Goal: Transaction & Acquisition: Download file/media

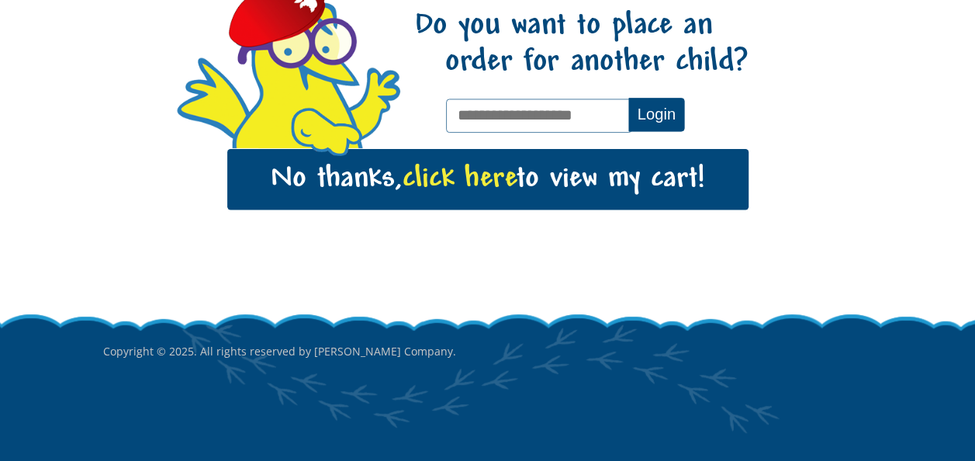
scroll to position [199, 0]
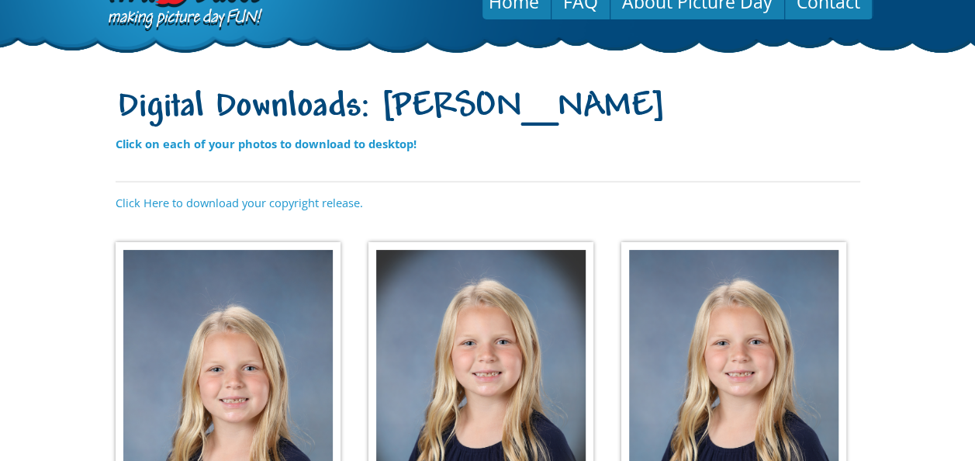
scroll to position [57, 0]
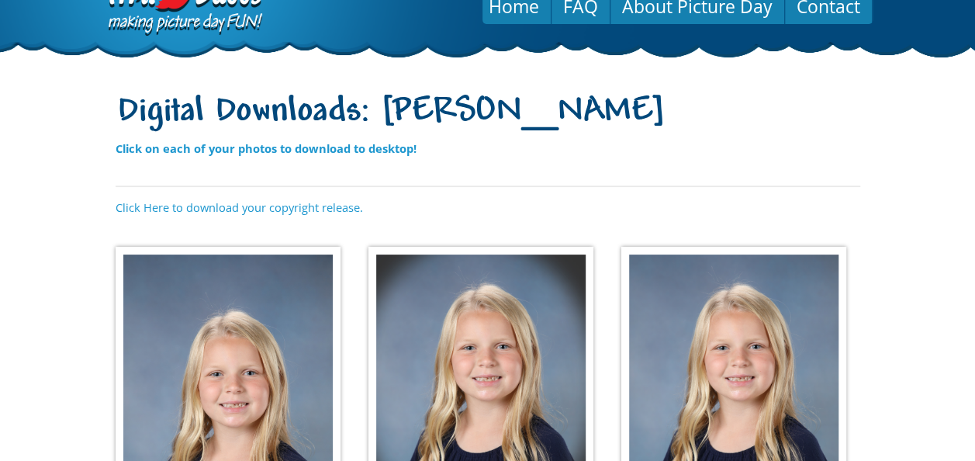
click at [273, 215] on div "Digital Downloads: Jocelyn Jones Click on each of your photos to download to de…" at bounding box center [488, 461] width 745 height 750
click at [275, 207] on link "Click Here to download your copyright release." at bounding box center [239, 207] width 247 height 16
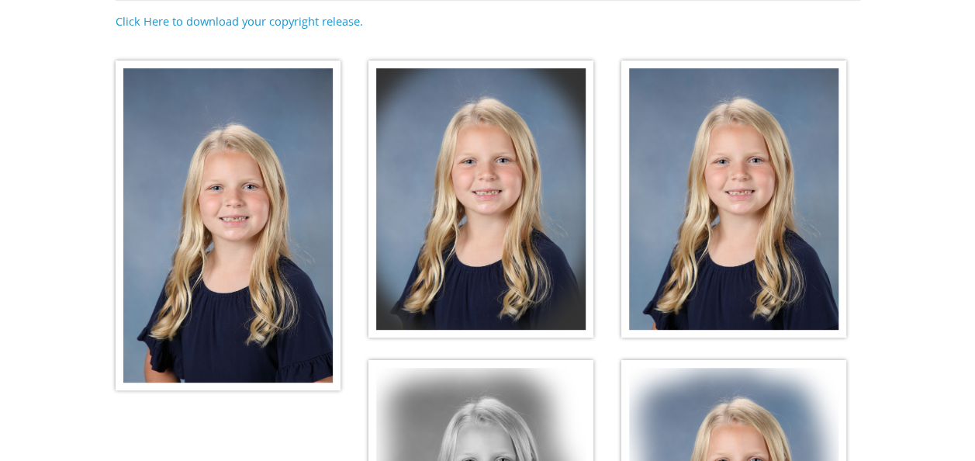
scroll to position [262, 0]
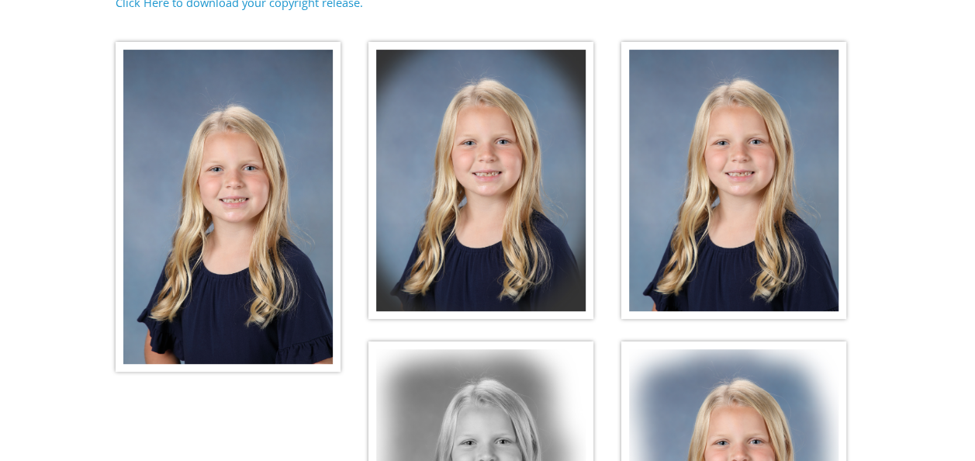
click at [243, 230] on img at bounding box center [228, 207] width 225 height 330
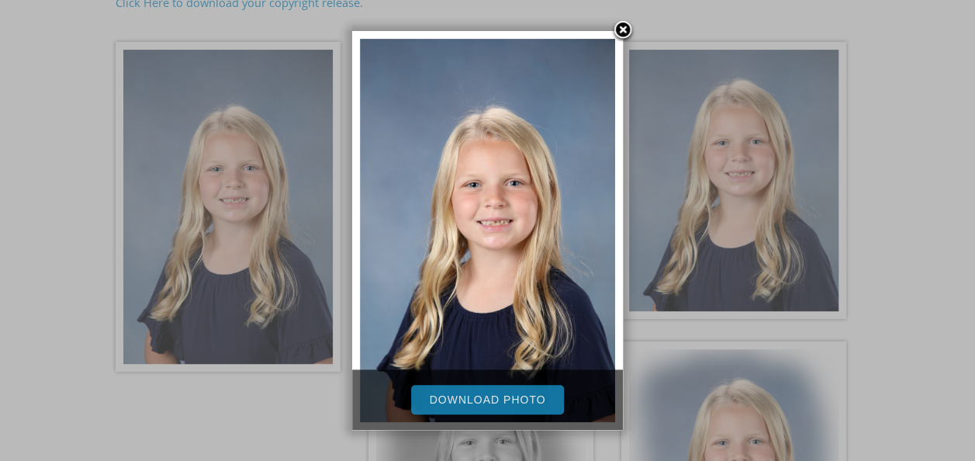
click at [458, 396] on link "Download Photo" at bounding box center [488, 399] width 154 height 29
click at [673, 237] on div at bounding box center [487, 279] width 975 height 1083
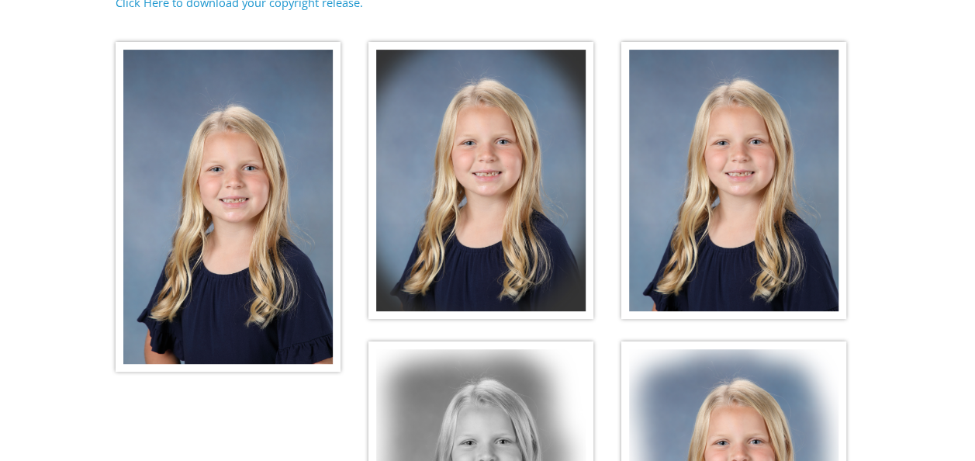
click at [461, 217] on img at bounding box center [480, 181] width 225 height 278
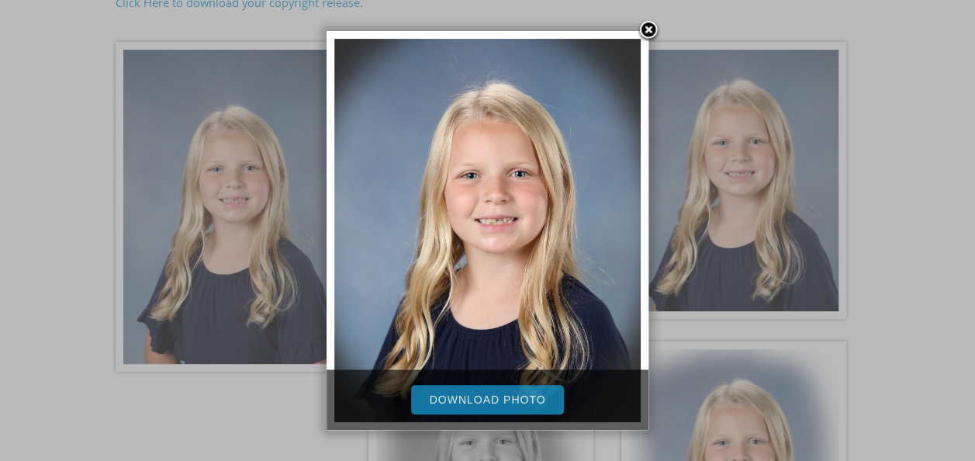
click at [475, 390] on link "Download Photo" at bounding box center [488, 399] width 154 height 29
click at [723, 229] on div at bounding box center [487, 279] width 975 height 1083
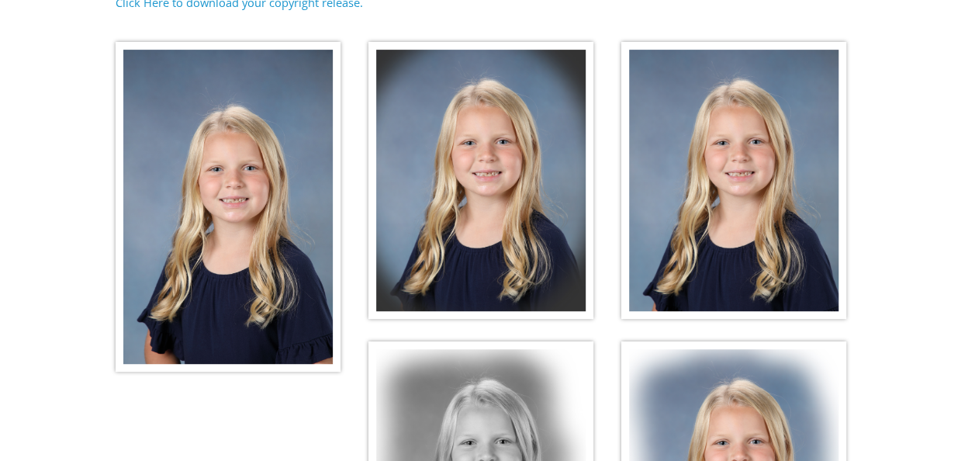
click at [723, 229] on img at bounding box center [733, 181] width 225 height 278
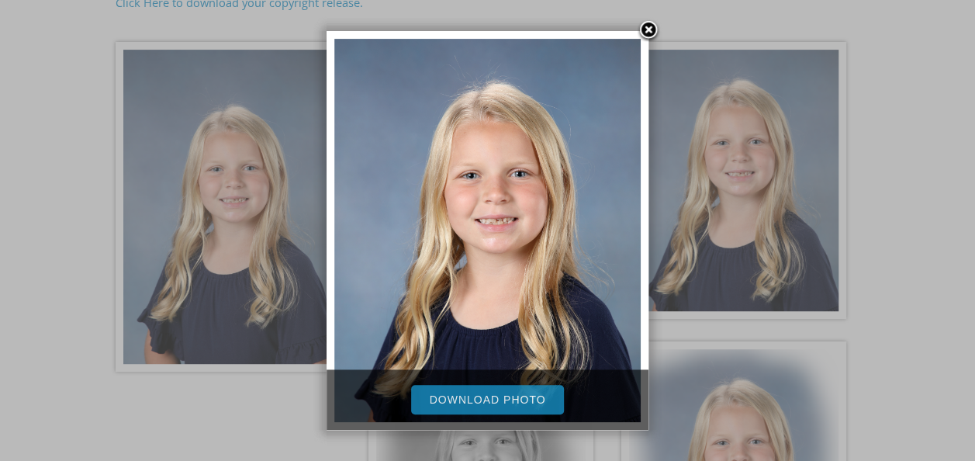
click at [511, 406] on link "Download Photo" at bounding box center [488, 399] width 154 height 29
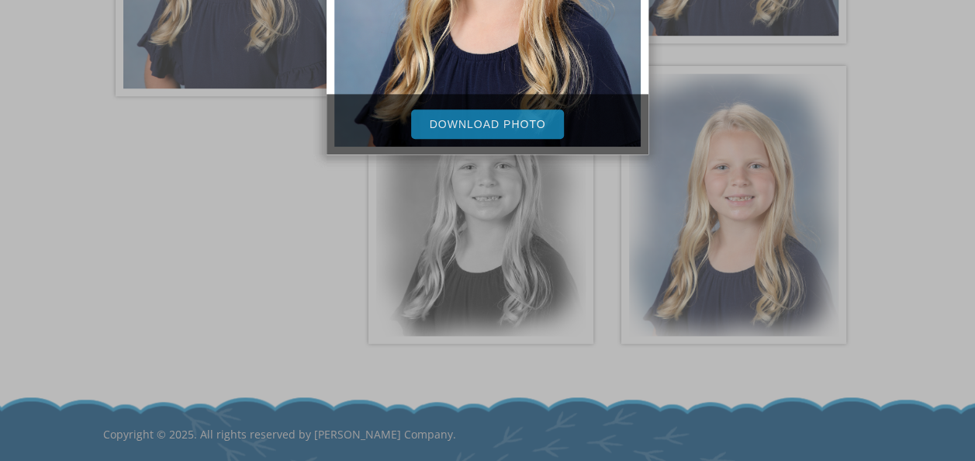
scroll to position [552, 0]
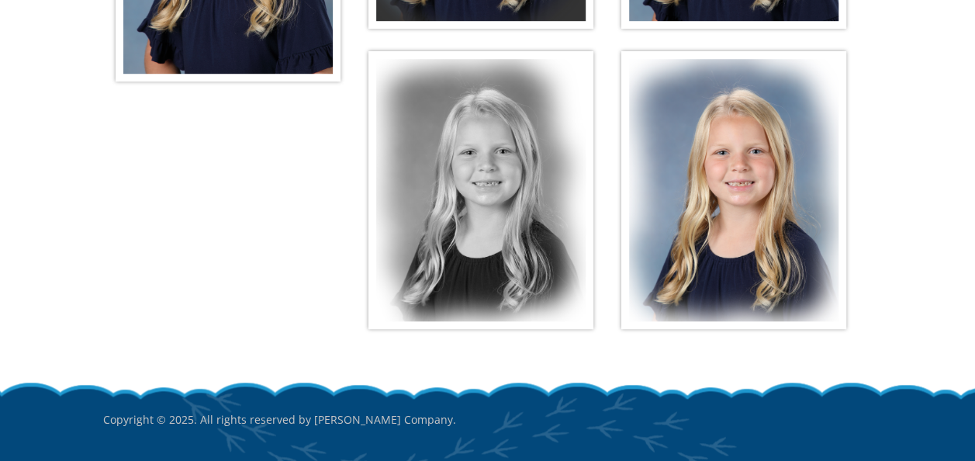
click at [551, 279] on img at bounding box center [480, 190] width 225 height 278
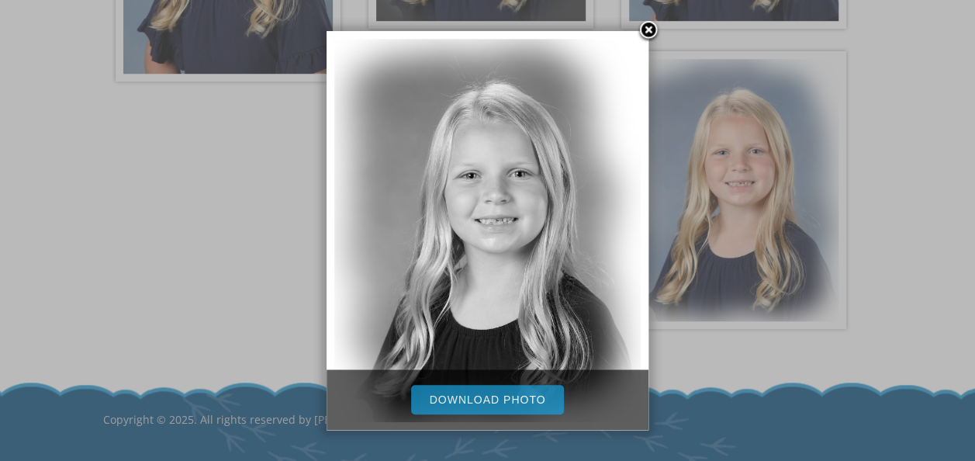
click at [486, 398] on link "Download Photo" at bounding box center [488, 399] width 154 height 29
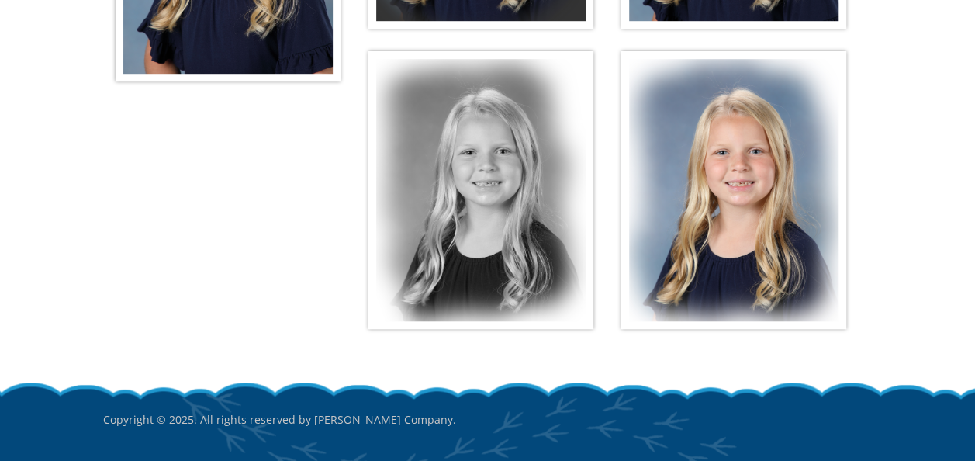
click at [699, 251] on img at bounding box center [733, 190] width 225 height 278
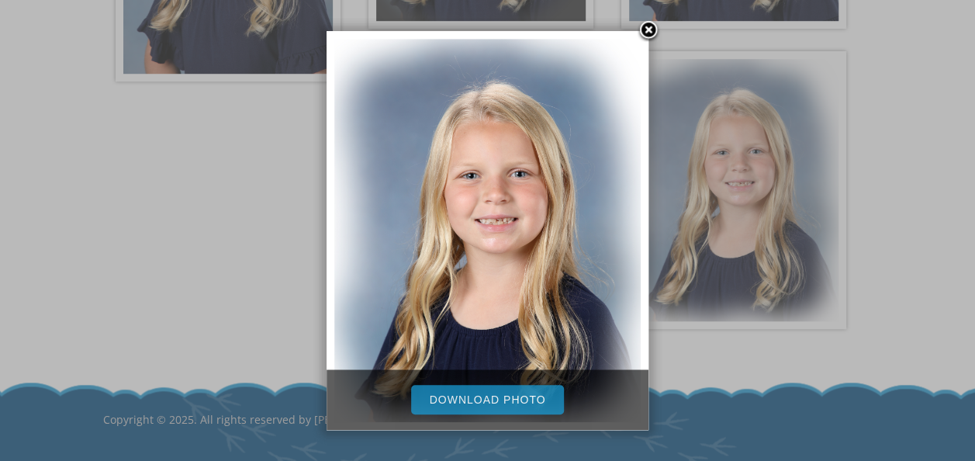
click at [455, 405] on link "Download Photo" at bounding box center [488, 399] width 154 height 29
click at [652, 33] on link at bounding box center [648, 30] width 23 height 23
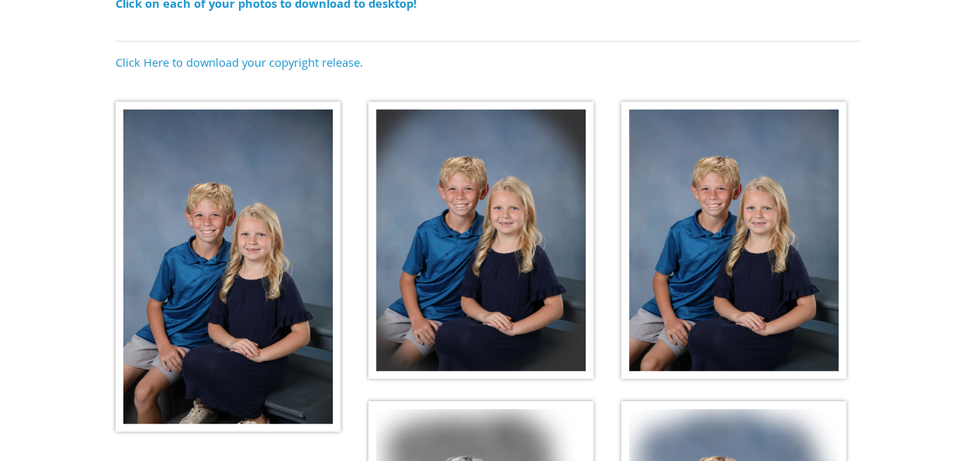
scroll to position [245, 0]
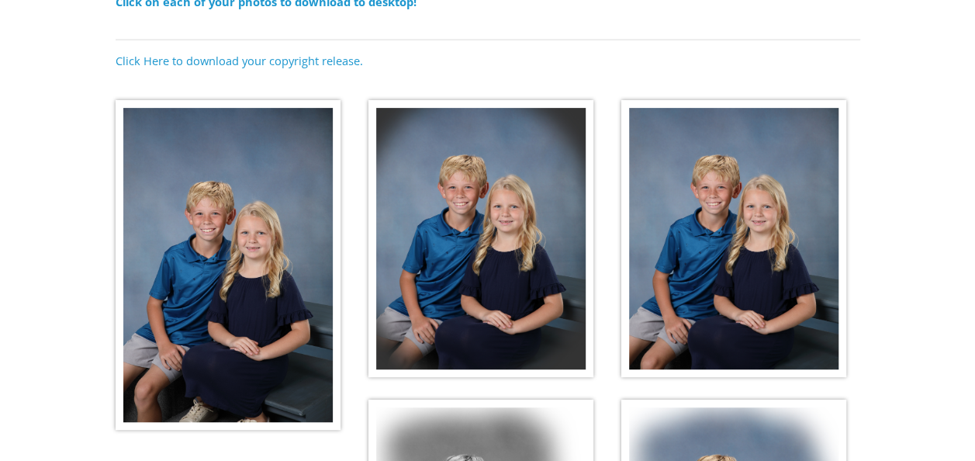
click at [219, 158] on img at bounding box center [228, 265] width 225 height 330
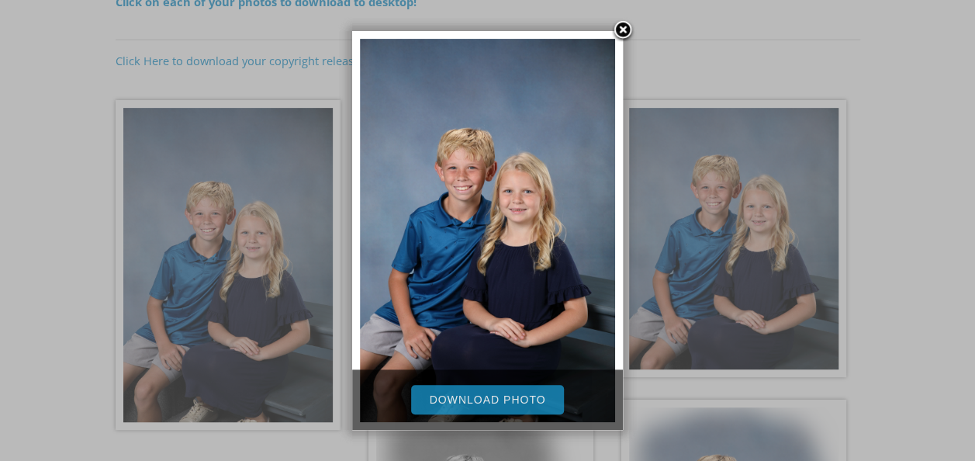
click at [503, 409] on link "Download Photo" at bounding box center [488, 399] width 154 height 29
click at [616, 32] on link at bounding box center [622, 30] width 23 height 23
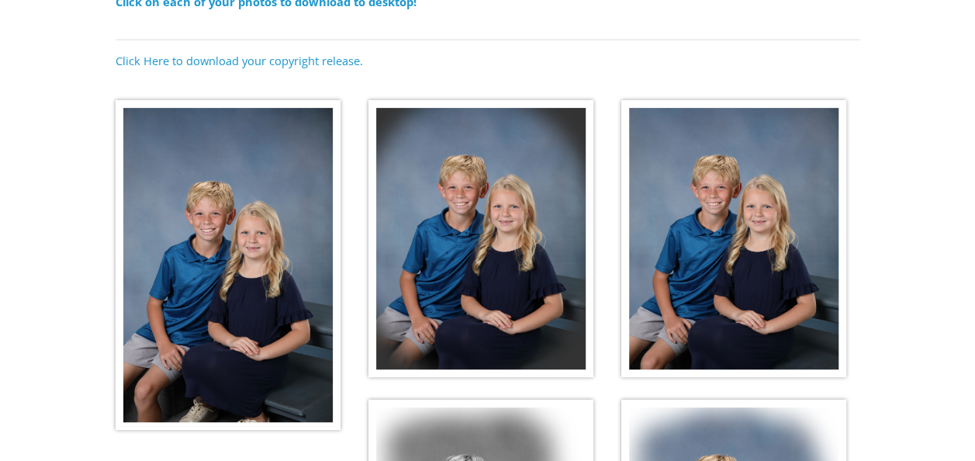
click at [529, 109] on img at bounding box center [480, 239] width 225 height 278
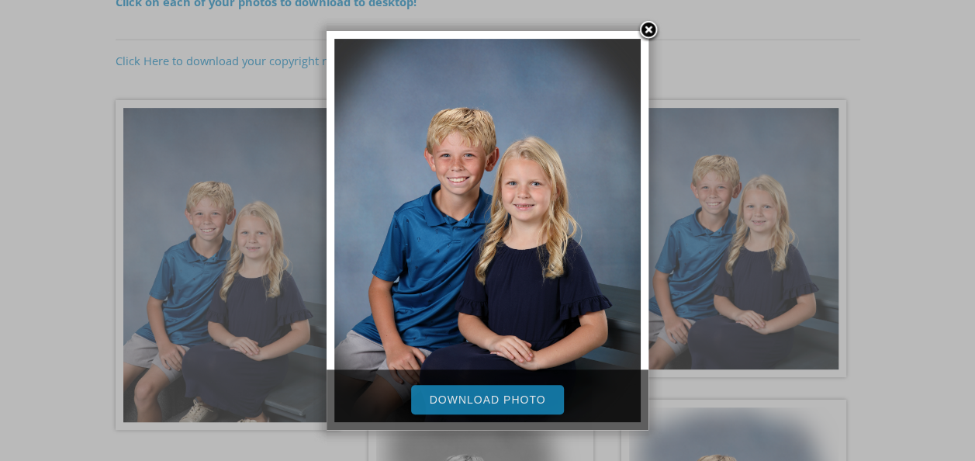
click at [476, 379] on div "Download Photo" at bounding box center [488, 399] width 322 height 60
click at [476, 392] on link "Download Photo" at bounding box center [488, 399] width 154 height 29
click at [505, 403] on link "Download Photo" at bounding box center [488, 399] width 154 height 29
click at [935, 126] on div at bounding box center [487, 296] width 975 height 1083
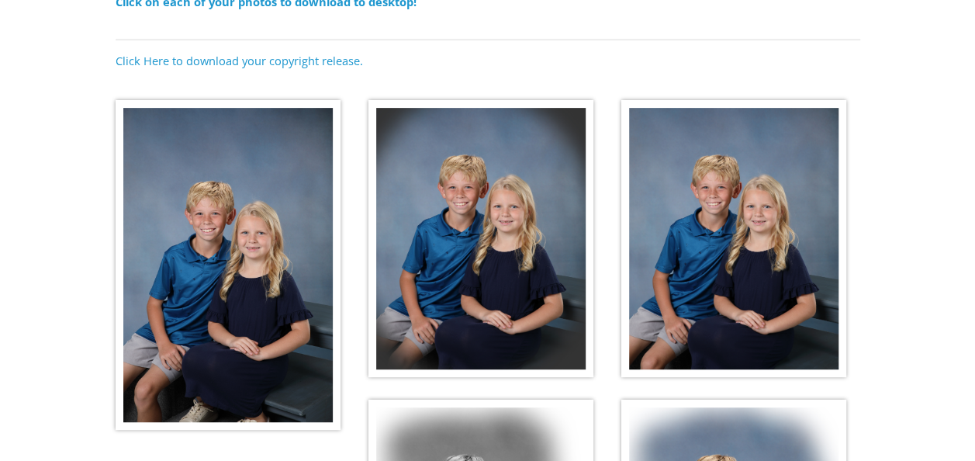
click at [803, 133] on img at bounding box center [733, 239] width 225 height 278
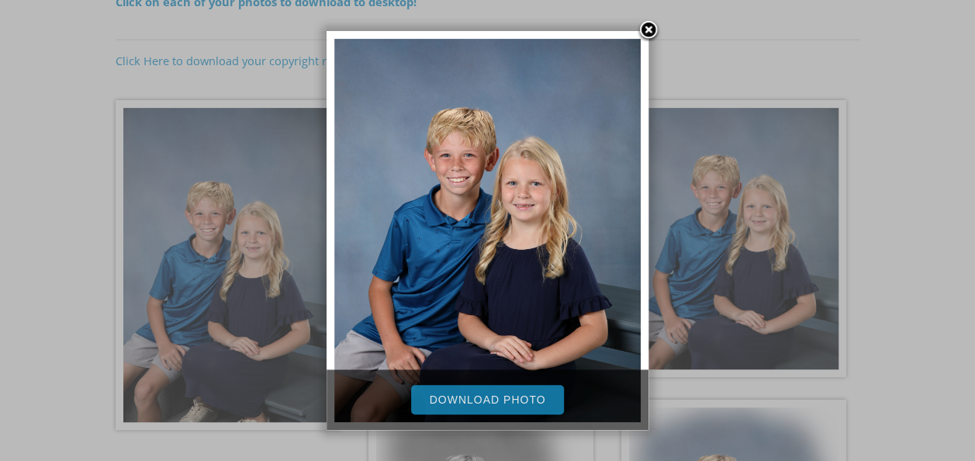
click at [528, 399] on link "Download Photo" at bounding box center [488, 399] width 154 height 29
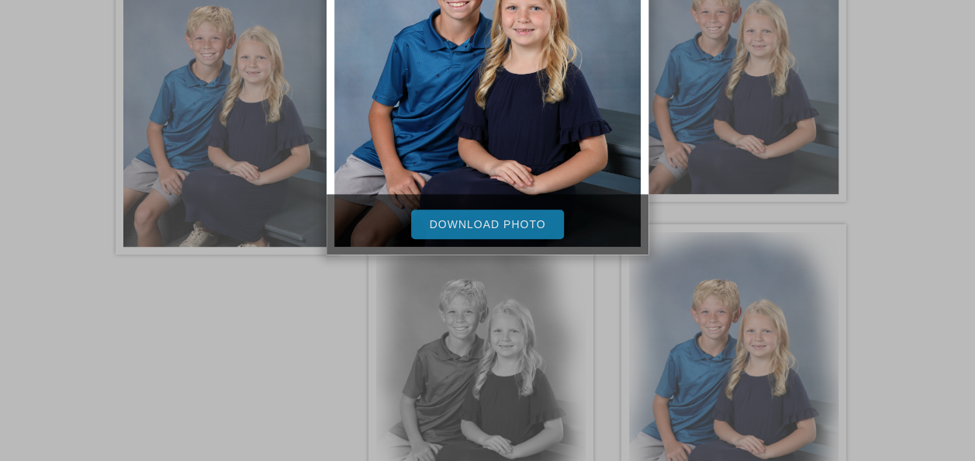
scroll to position [423, 0]
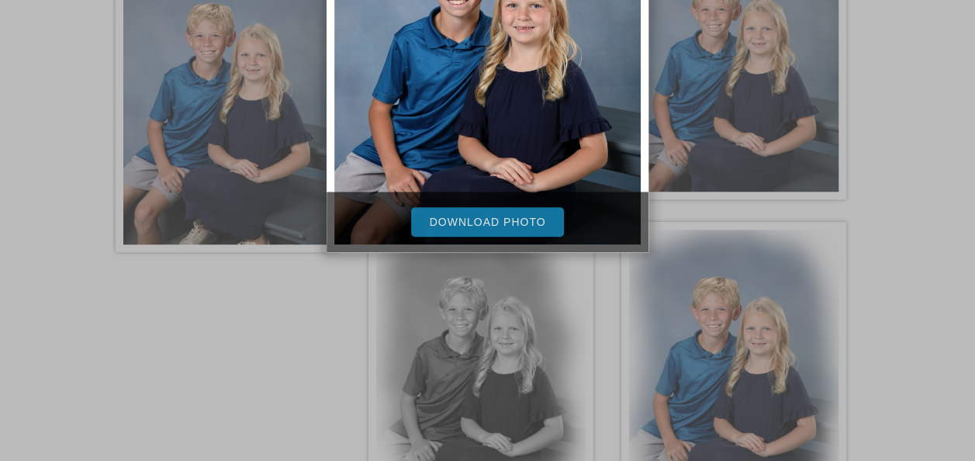
click at [558, 364] on div at bounding box center [487, 118] width 975 height 1083
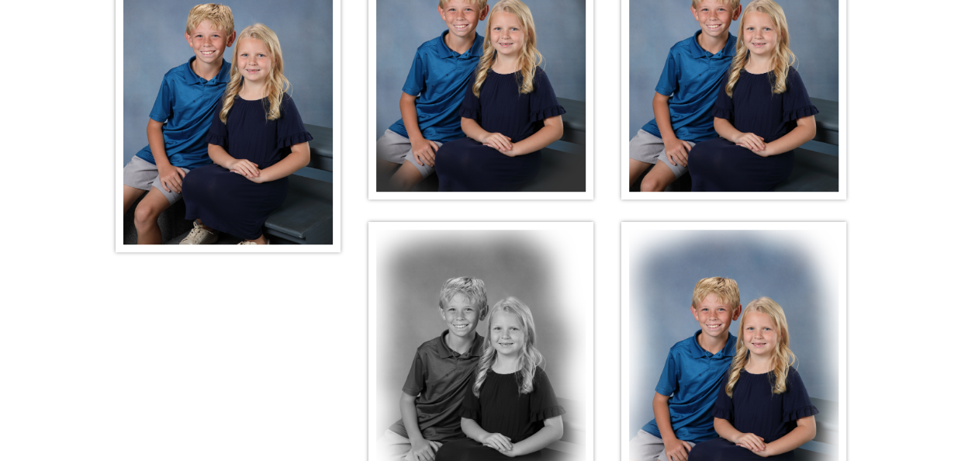
click at [558, 364] on img at bounding box center [480, 361] width 225 height 278
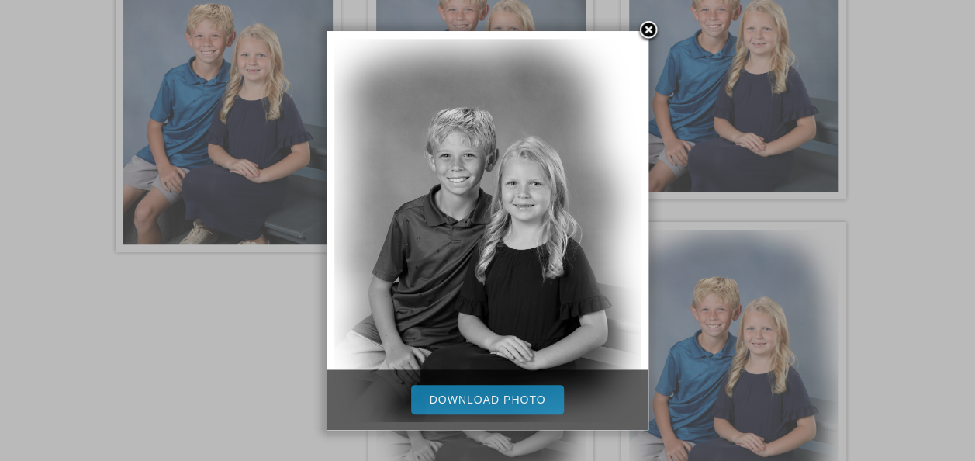
click at [534, 396] on link "Download Photo" at bounding box center [488, 399] width 154 height 29
click at [799, 340] on div at bounding box center [487, 118] width 975 height 1083
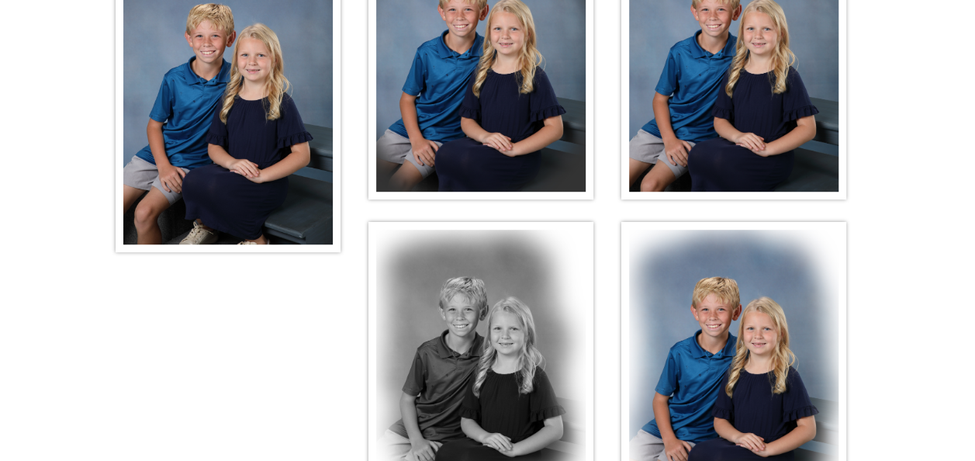
click at [799, 340] on img at bounding box center [733, 361] width 225 height 278
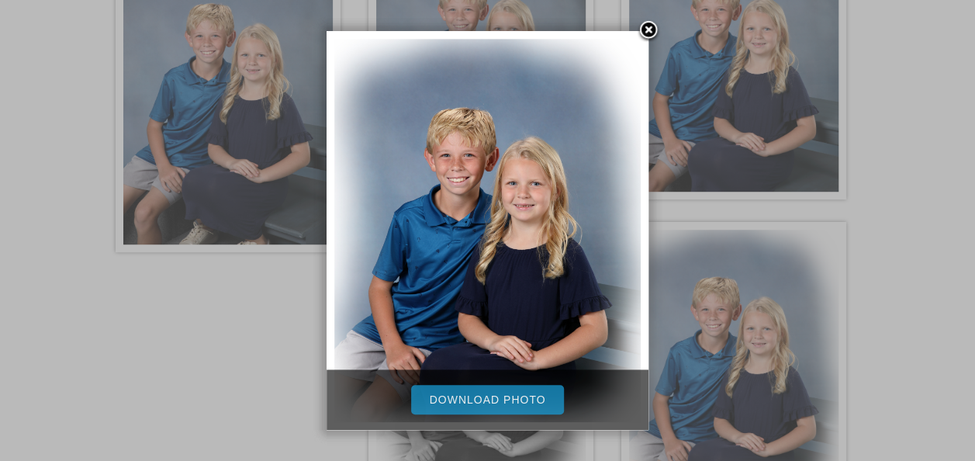
click at [543, 397] on link "Download Photo" at bounding box center [488, 399] width 154 height 29
click at [651, 24] on link at bounding box center [648, 30] width 23 height 23
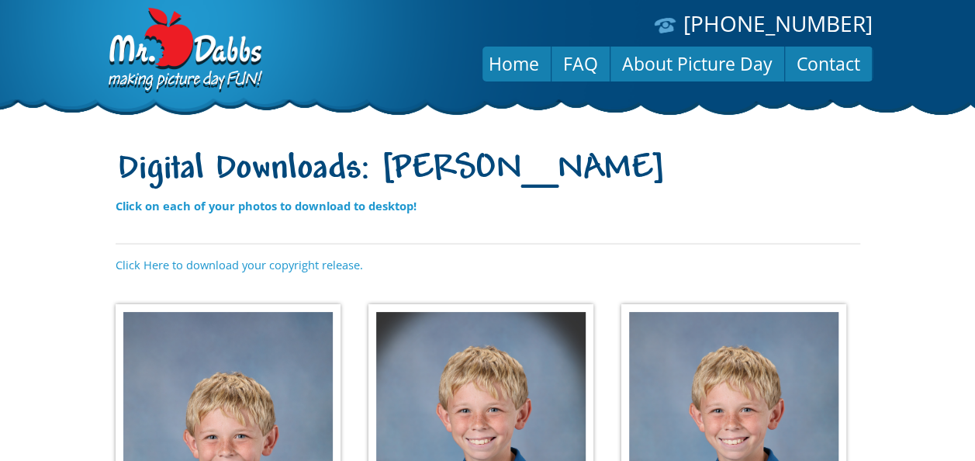
click at [265, 347] on img at bounding box center [228, 469] width 225 height 330
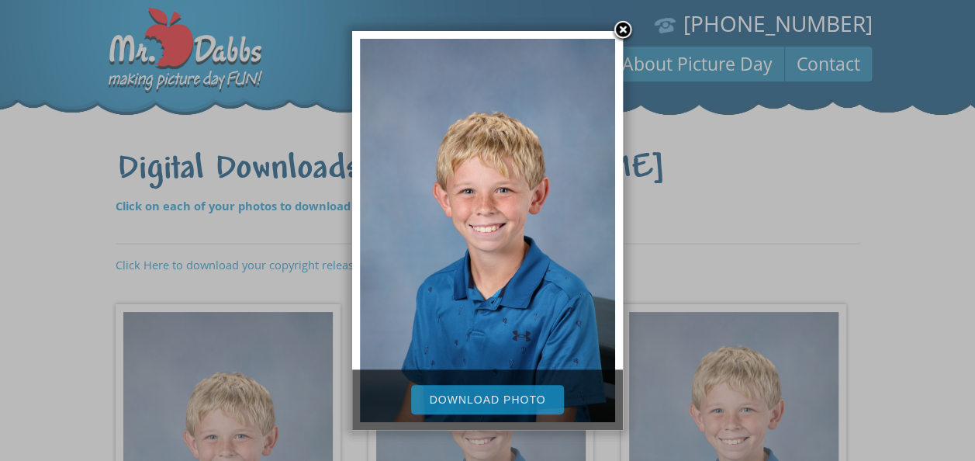
click at [426, 398] on link "Download Photo" at bounding box center [488, 399] width 154 height 29
click at [472, 438] on div at bounding box center [487, 438] width 271 height 16
click at [625, 24] on link at bounding box center [622, 30] width 23 height 23
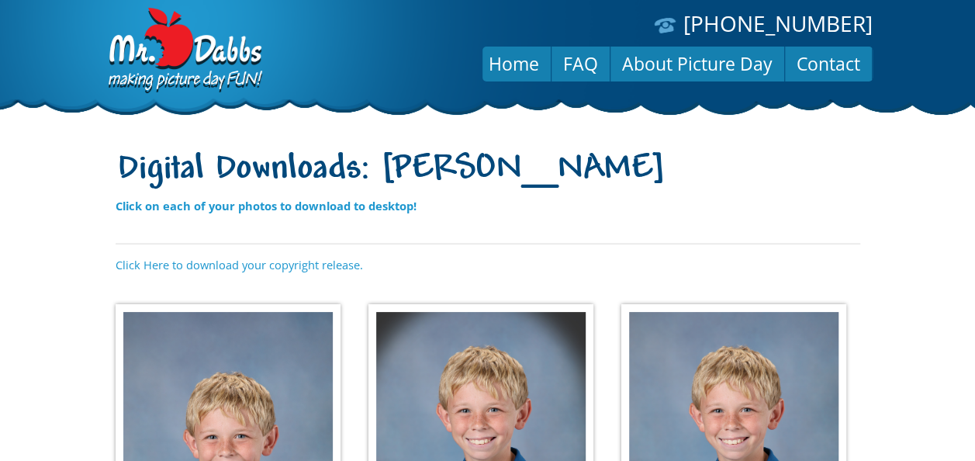
click at [461, 366] on img at bounding box center [480, 443] width 225 height 278
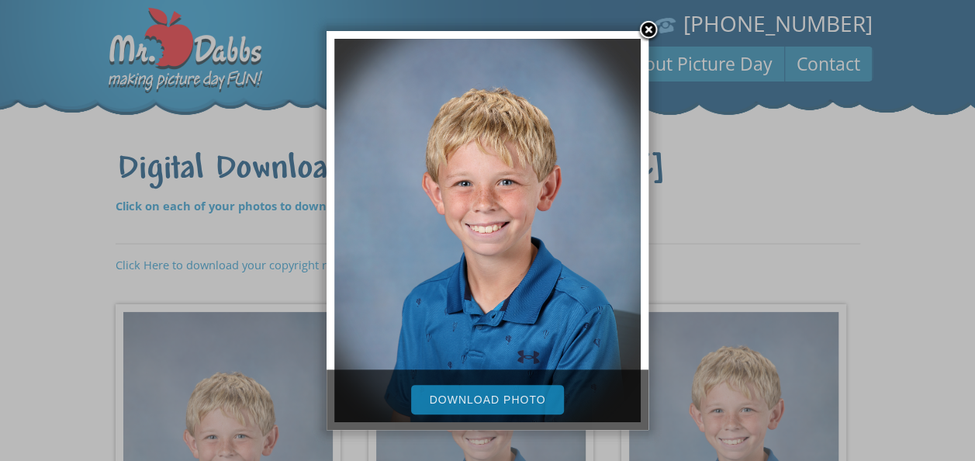
click at [489, 403] on link "Download Photo" at bounding box center [488, 399] width 154 height 29
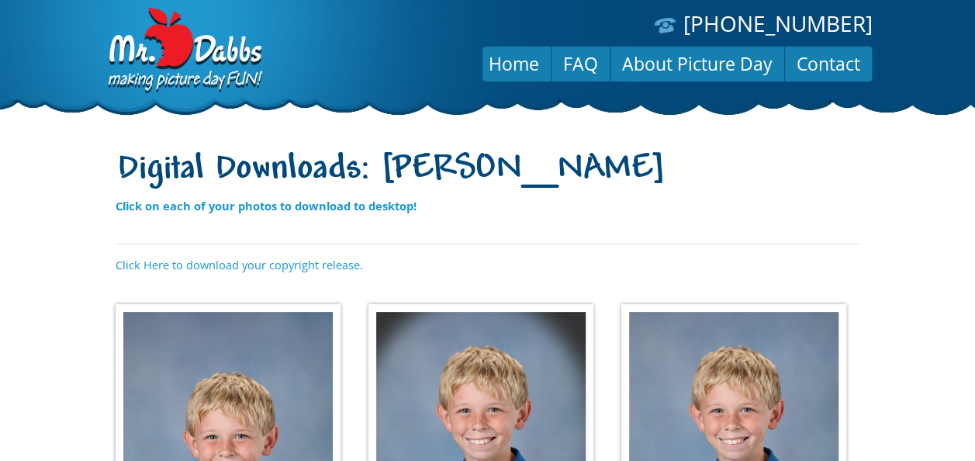
drag, startPoint x: 780, startPoint y: 374, endPoint x: 634, endPoint y: 380, distance: 145.9
click at [634, 380] on img at bounding box center [733, 443] width 225 height 278
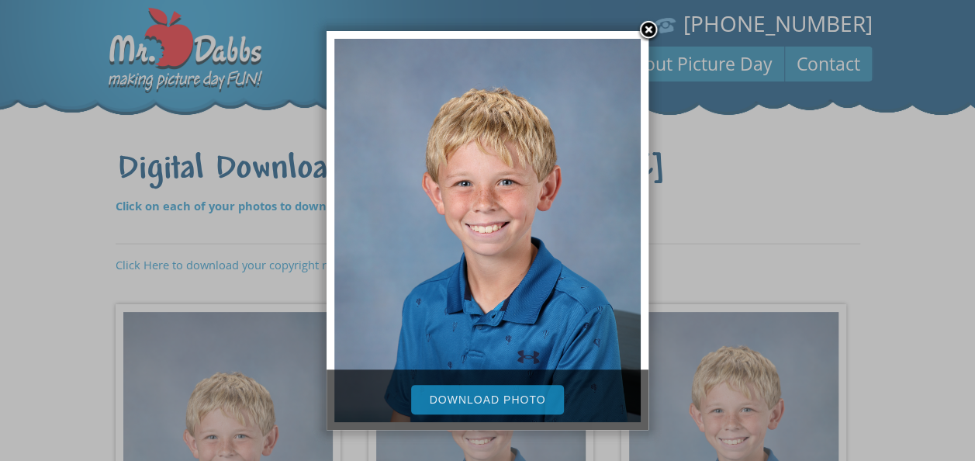
click at [523, 410] on link "Download Photo" at bounding box center [488, 399] width 154 height 29
drag, startPoint x: 982, startPoint y: 171, endPoint x: 649, endPoint y: 38, distance: 358.5
click at [649, 38] on link at bounding box center [648, 30] width 23 height 23
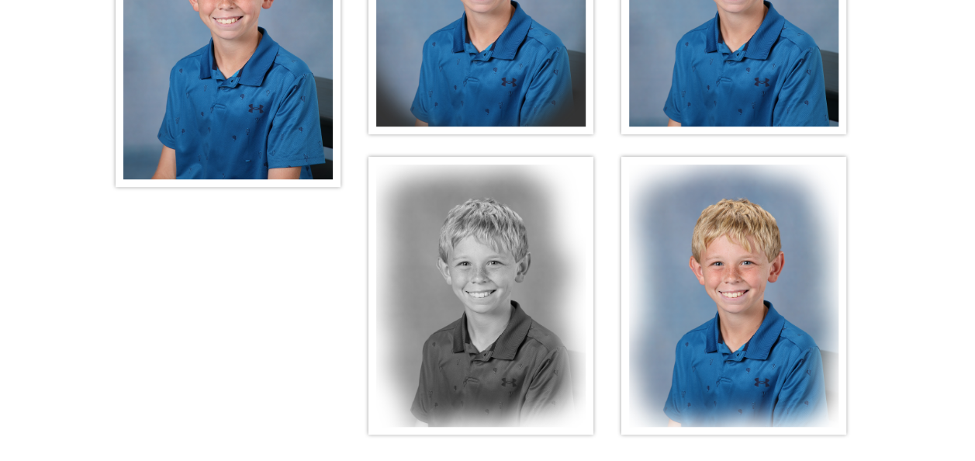
scroll to position [448, 0]
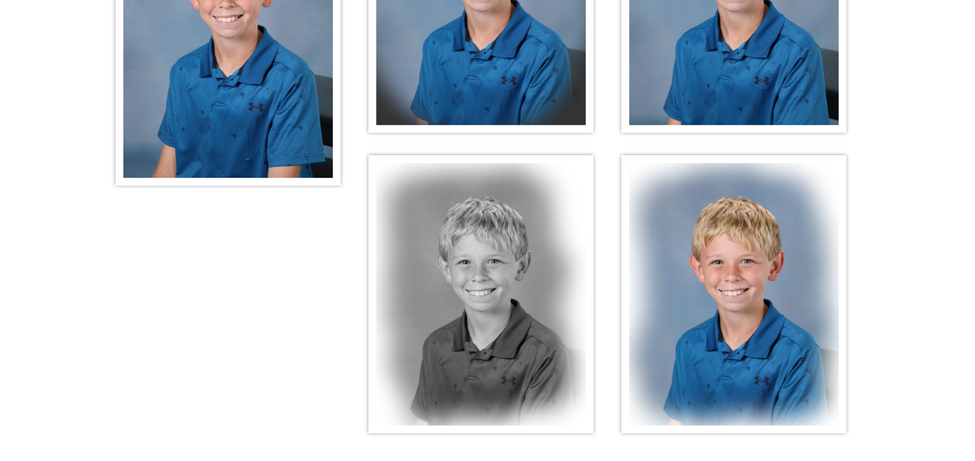
click at [486, 271] on img at bounding box center [480, 294] width 225 height 278
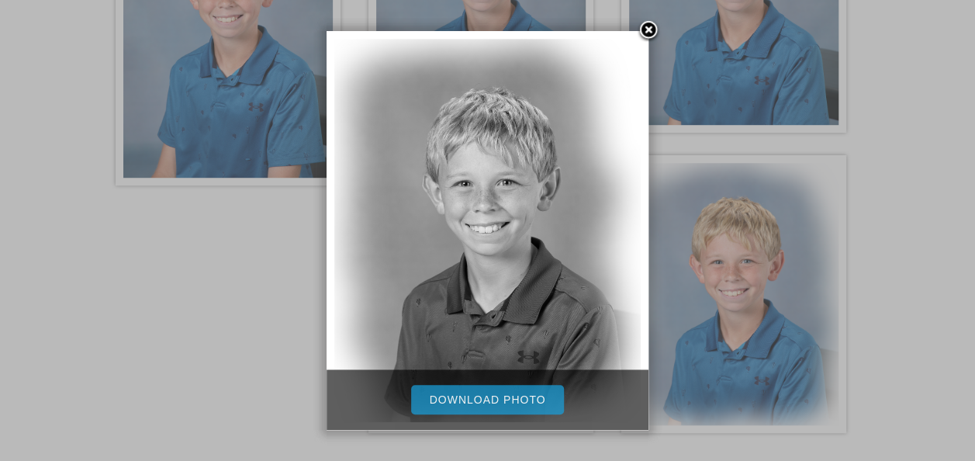
click at [488, 405] on link "Download Photo" at bounding box center [488, 399] width 154 height 29
click at [707, 320] on div at bounding box center [487, 93] width 975 height 1083
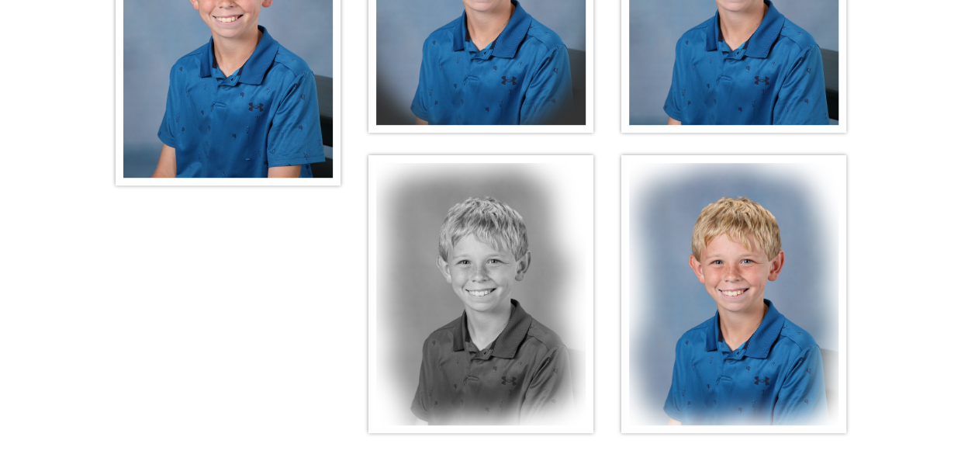
click at [707, 320] on img at bounding box center [733, 294] width 225 height 278
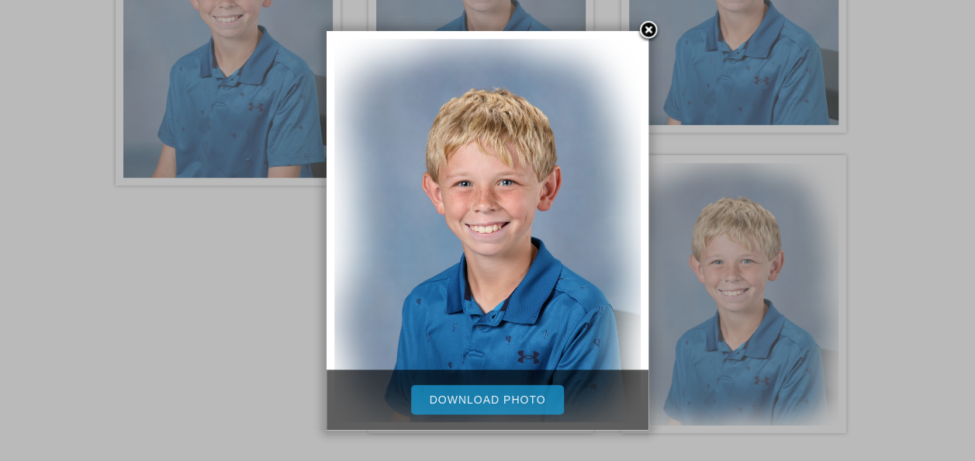
click at [534, 400] on link "Download Photo" at bounding box center [488, 399] width 154 height 29
click at [652, 28] on link at bounding box center [648, 30] width 23 height 23
